Goal: Find specific page/section: Find specific page/section

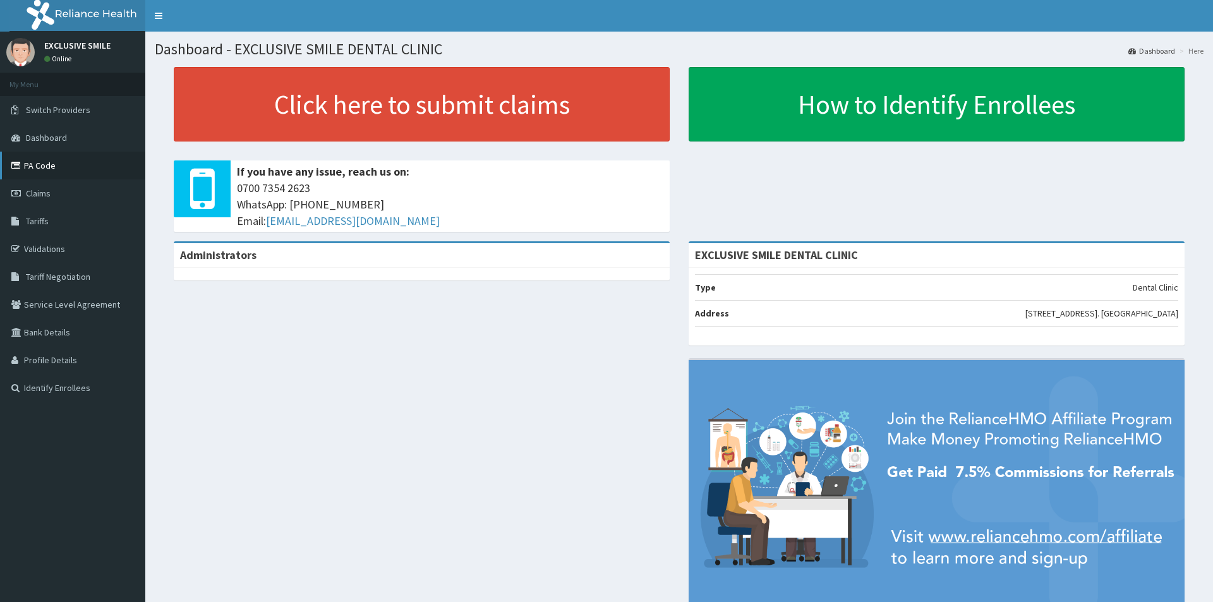
click at [65, 168] on link "PA Code" at bounding box center [72, 166] width 145 height 28
click at [95, 166] on link "PA Code" at bounding box center [72, 166] width 145 height 28
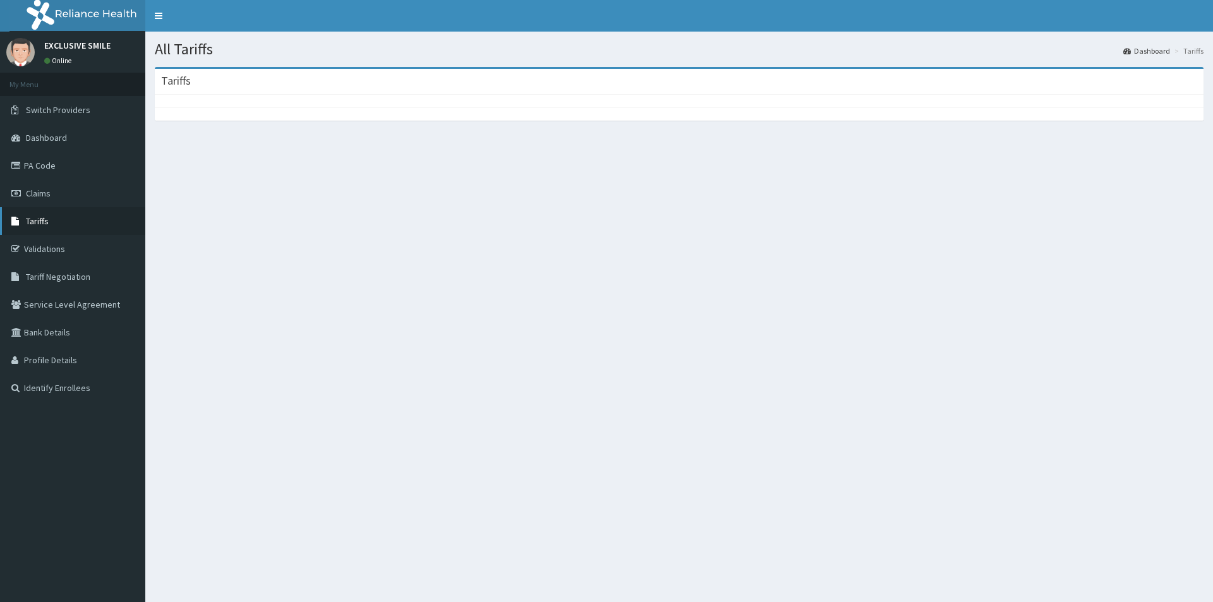
click at [65, 224] on link "Tariffs" at bounding box center [72, 221] width 145 height 28
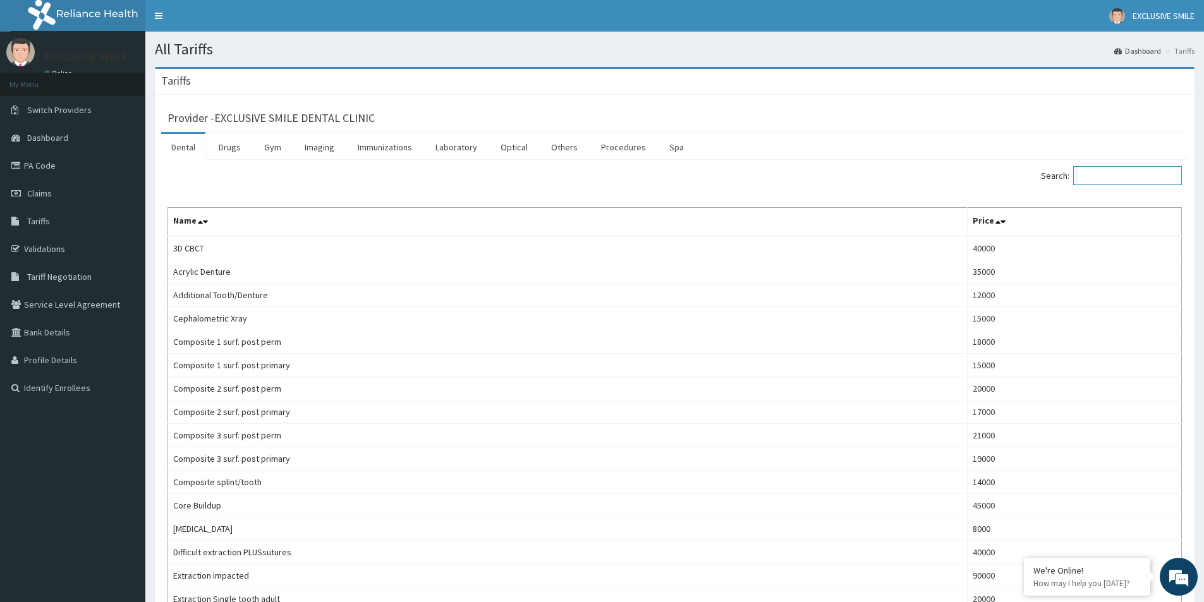
click at [1142, 179] on input "Search:" at bounding box center [1127, 175] width 109 height 19
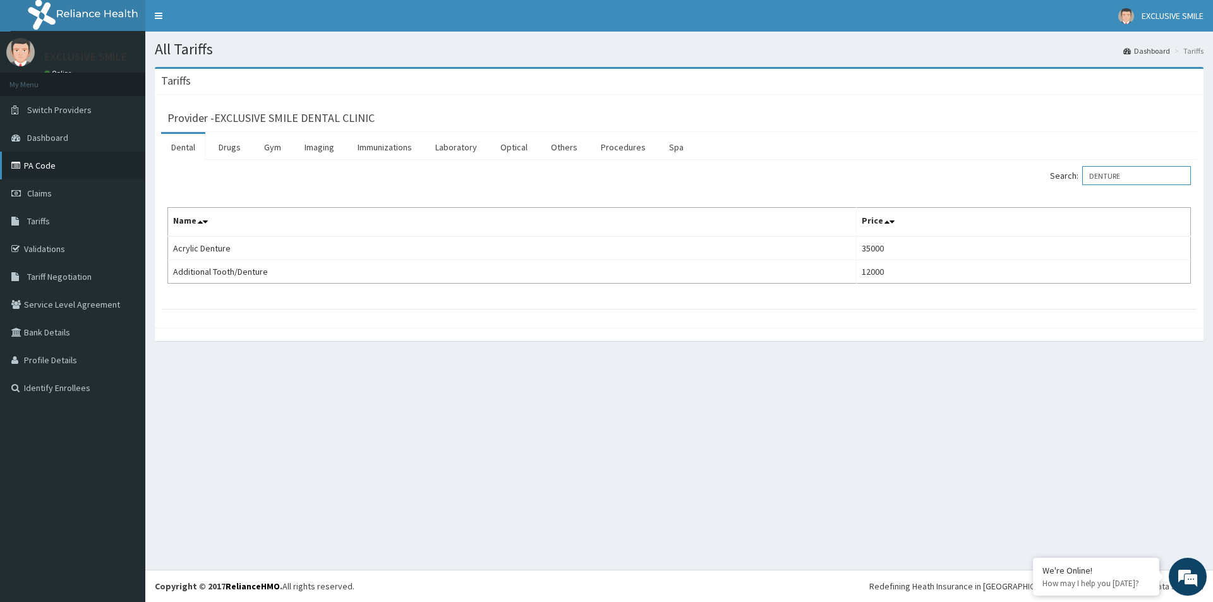
type input "DENTURE"
click at [40, 156] on link "PA Code" at bounding box center [72, 166] width 145 height 28
